Goal: Information Seeking & Learning: Learn about a topic

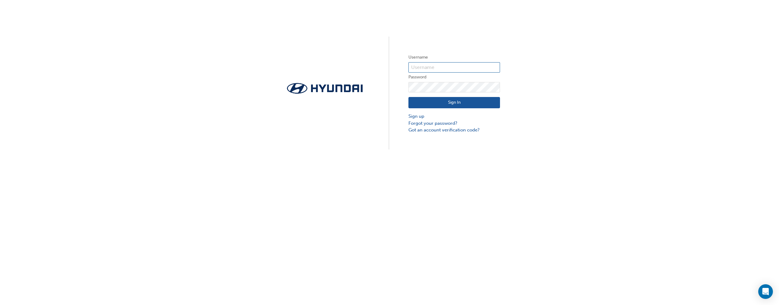
click at [434, 61] on label "Username" at bounding box center [454, 57] width 92 height 7
click at [435, 62] on input "text" at bounding box center [454, 67] width 92 height 10
type input "34711"
click at [483, 102] on button "Sign In" at bounding box center [454, 103] width 92 height 12
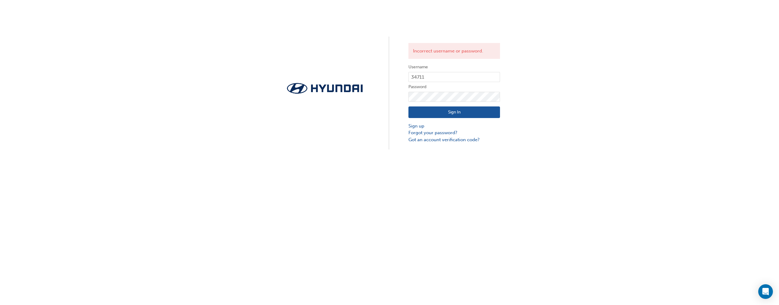
click at [466, 114] on button "Sign In" at bounding box center [454, 113] width 92 height 12
click at [442, 112] on button "Sign In" at bounding box center [454, 113] width 92 height 12
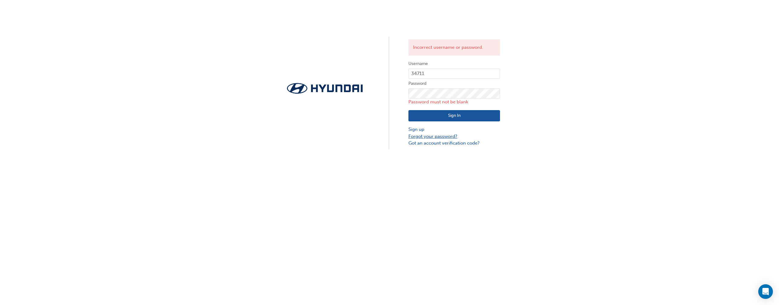
click at [445, 136] on link "Forgot your password?" at bounding box center [454, 136] width 92 height 7
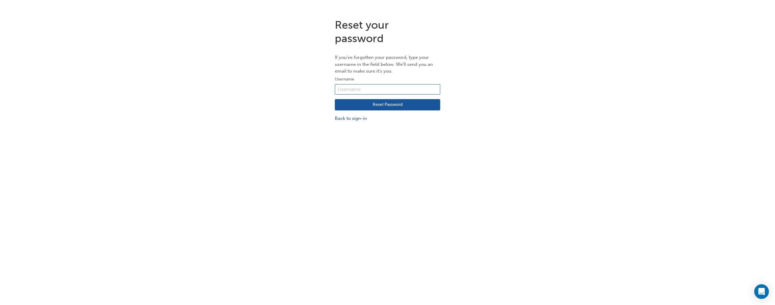
click at [375, 89] on input "text" at bounding box center [387, 89] width 105 height 10
type input "34711"
click at [373, 104] on button "Reset Password" at bounding box center [387, 105] width 105 height 12
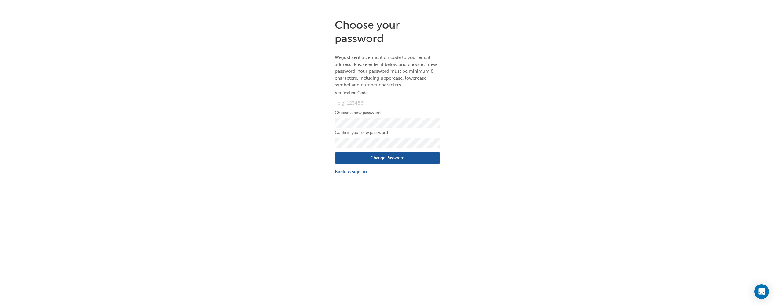
click at [401, 104] on input "text" at bounding box center [387, 103] width 105 height 10
click at [367, 101] on input "text" at bounding box center [387, 103] width 105 height 10
type input "829670"
click at [407, 157] on button "Change Password" at bounding box center [387, 159] width 105 height 12
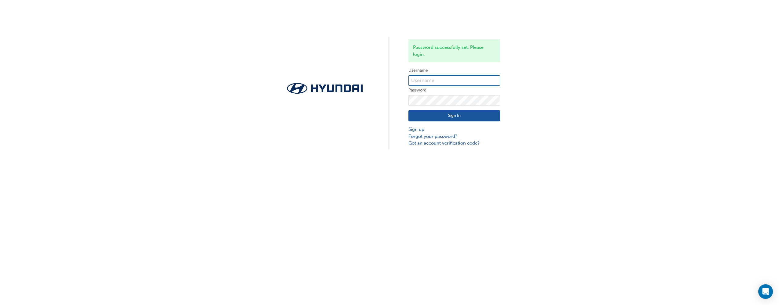
drag, startPoint x: 435, startPoint y: 84, endPoint x: 435, endPoint y: 68, distance: 16.5
click at [435, 84] on input "text" at bounding box center [454, 80] width 92 height 10
type input "34711"
click at [471, 113] on button "Sign In" at bounding box center [454, 116] width 92 height 12
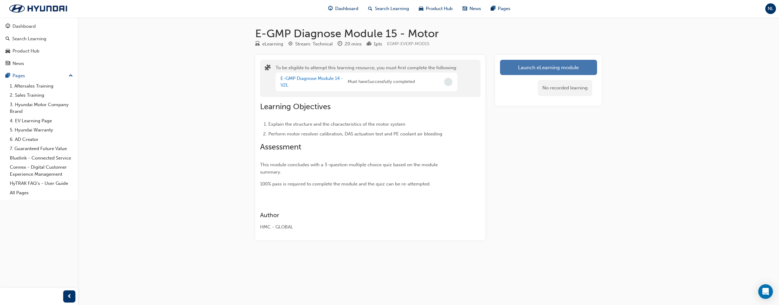
click at [561, 66] on button "Launch eLearning module" at bounding box center [548, 67] width 97 height 15
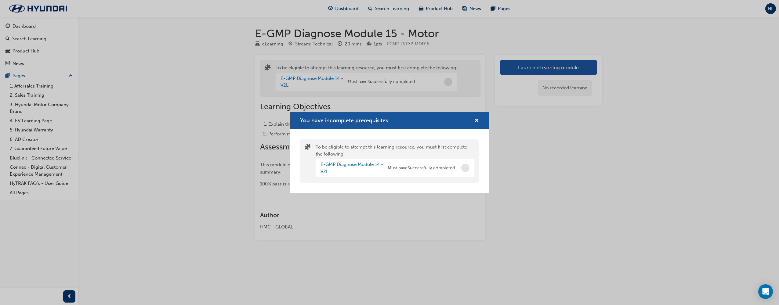
click at [480, 121] on div "You have incomplete prerequisites" at bounding box center [389, 120] width 198 height 17
click at [478, 121] on span "cross-icon" at bounding box center [476, 120] width 5 height 5
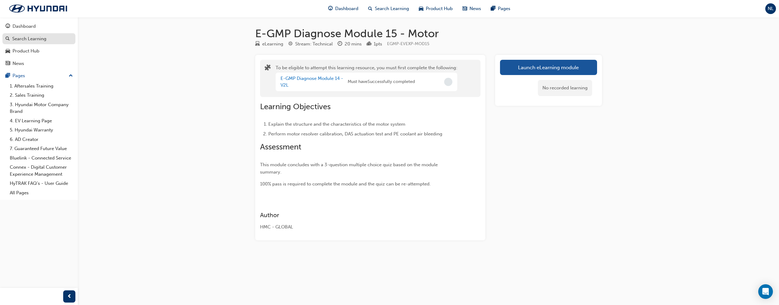
click at [34, 39] on div "Search Learning" at bounding box center [29, 38] width 34 height 7
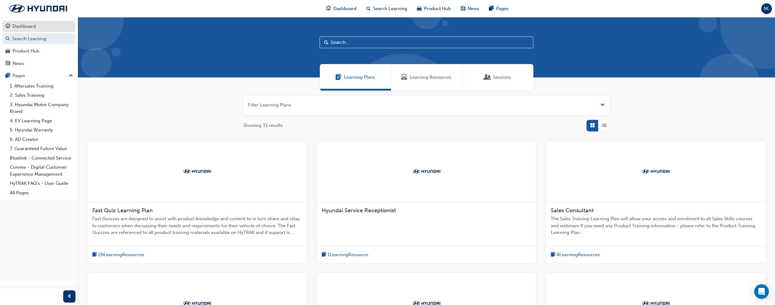
click at [42, 29] on div "Dashboard" at bounding box center [38, 27] width 67 height 8
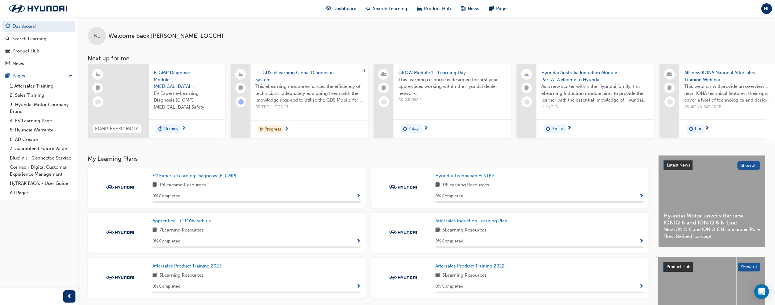
click at [177, 86] on span "E-GMP Diagnose Module 1 - High Voltage Safety" at bounding box center [187, 79] width 67 height 21
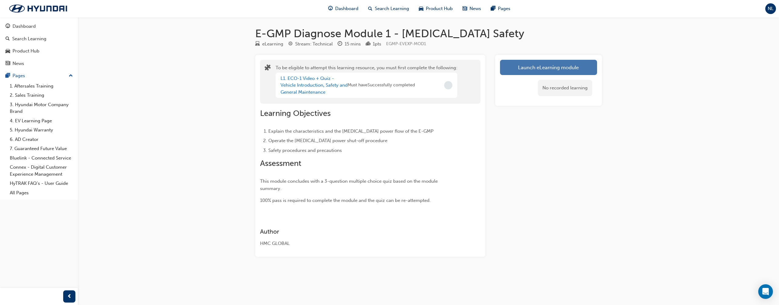
click at [539, 70] on button "Launch eLearning module" at bounding box center [548, 67] width 97 height 15
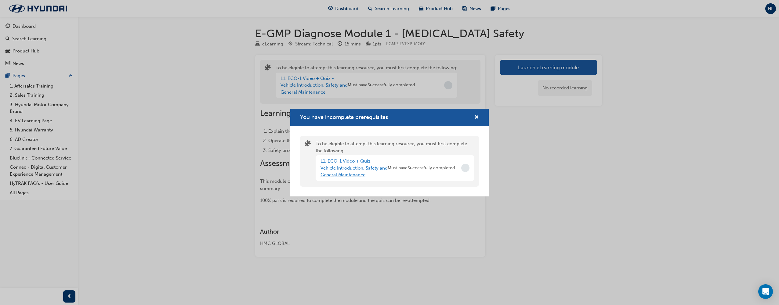
click at [347, 170] on link "L1. ECO-1 Video + Quiz - Vehicle Introduction, Safety and General Maintenance" at bounding box center [354, 167] width 67 height 19
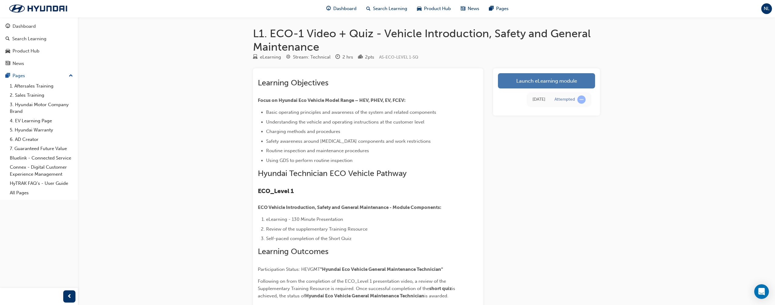
click at [559, 81] on link "Launch eLearning module" at bounding box center [546, 80] width 97 height 15
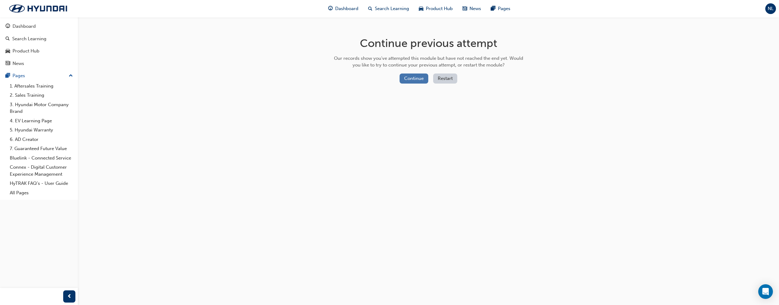
click at [419, 78] on button "Continue" at bounding box center [414, 79] width 29 height 10
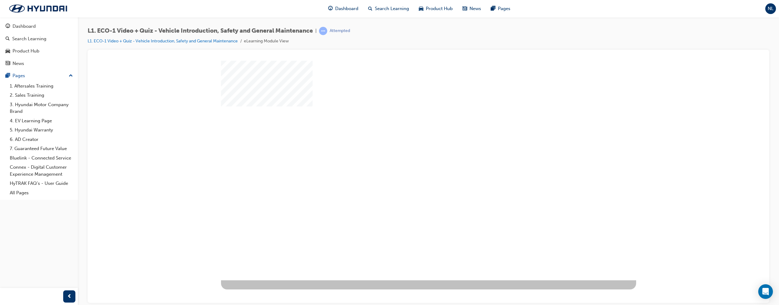
click at [411, 153] on div "play" at bounding box center [411, 153] width 0 height 0
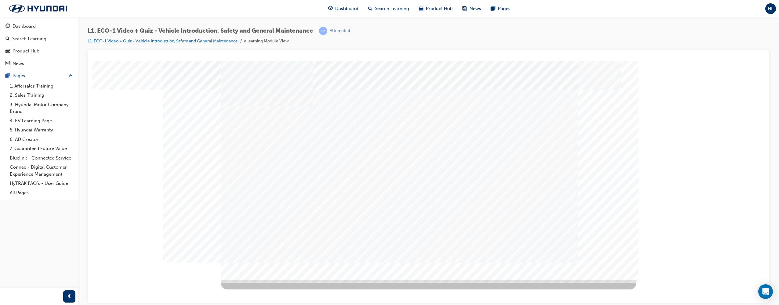
click at [667, 63] on div at bounding box center [428, 63] width 667 height 0
